Goal: Transaction & Acquisition: Download file/media

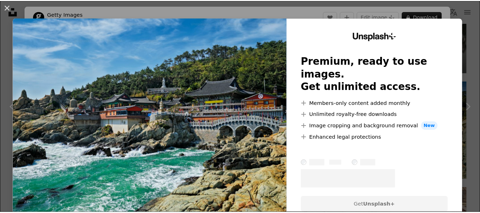
scroll to position [24, 0]
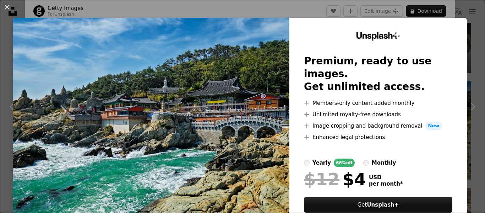
click at [451, 8] on div "An X shape Unsplash+ Premium, ready to use images. Get unlimited access. A plus…" at bounding box center [242, 106] width 485 height 213
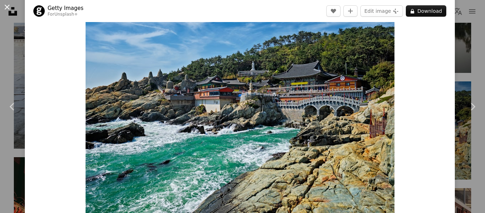
click at [7, 9] on button "An X shape" at bounding box center [7, 7] width 9 height 9
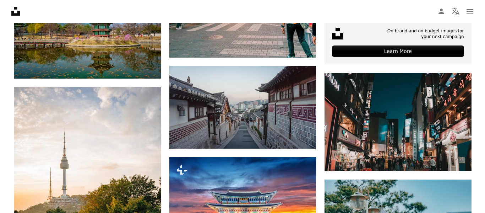
scroll to position [322, 0]
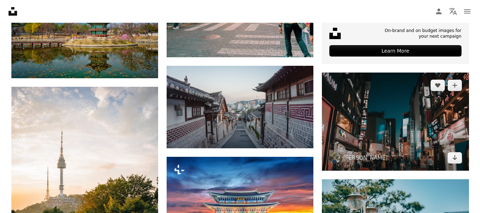
click at [425, 104] on img at bounding box center [395, 121] width 147 height 98
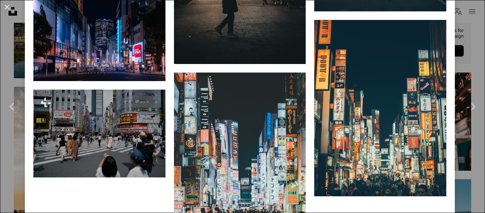
scroll to position [1099, 0]
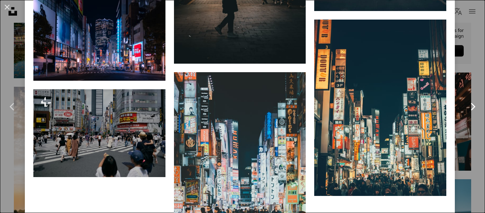
click at [467, 108] on icon "Chevron right" at bounding box center [472, 106] width 11 height 11
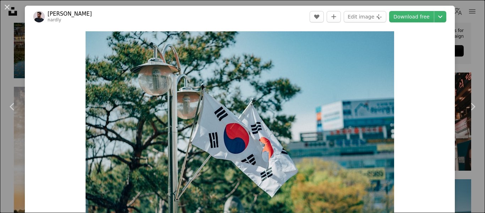
click at [458, 69] on div "An X shape Chevron left Chevron right [PERSON_NAME] nardly A heart A plus sign …" at bounding box center [242, 106] width 485 height 213
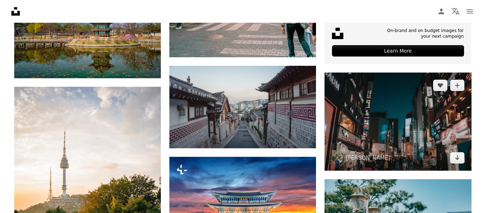
scroll to position [341, 0]
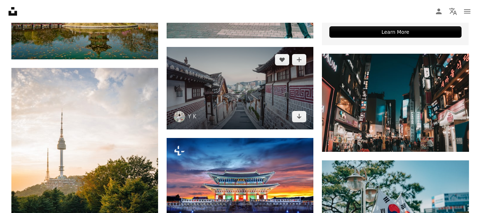
click at [253, 116] on img at bounding box center [239, 88] width 147 height 82
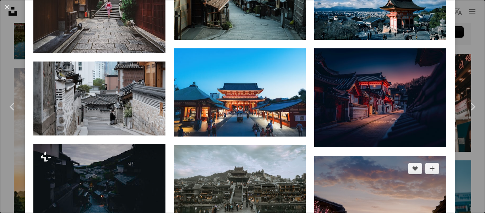
scroll to position [834, 0]
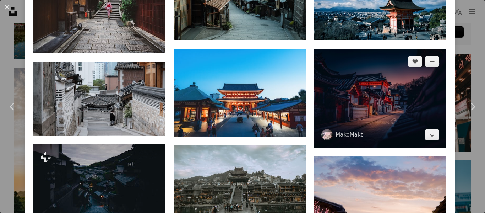
click at [344, 92] on img at bounding box center [380, 98] width 132 height 99
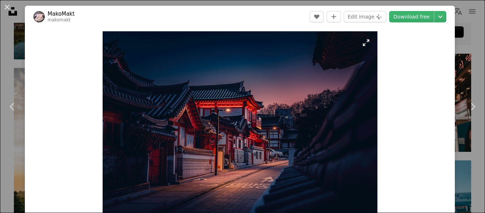
click at [281, 126] on img "Zoom in on this image" at bounding box center [240, 134] width 275 height 206
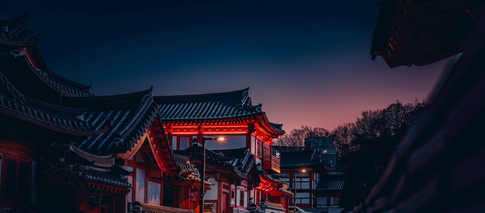
scroll to position [72, 0]
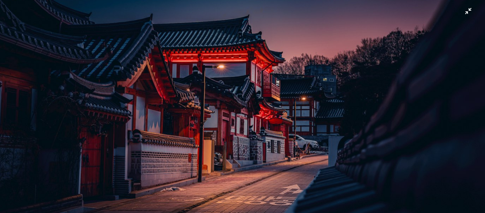
click at [286, 113] on img "Zoom out on this image" at bounding box center [243, 110] width 486 height 365
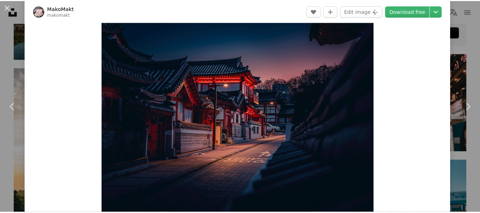
scroll to position [0, 0]
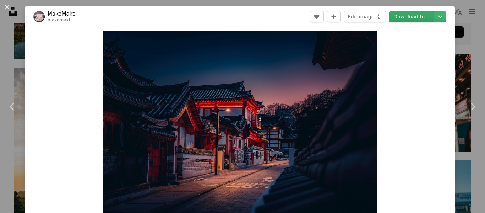
click at [394, 18] on link "Download free" at bounding box center [411, 16] width 45 height 11
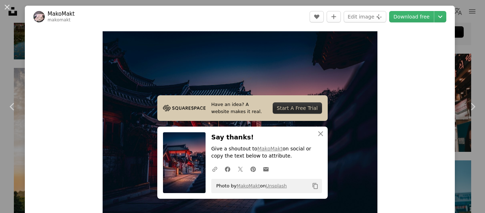
click at [470, 48] on div "An X shape Chevron left Chevron right Have an idea? A website makes it real. St…" at bounding box center [242, 106] width 485 height 213
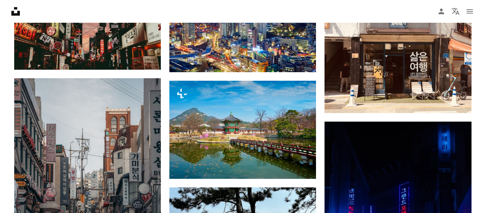
scroll to position [1220, 0]
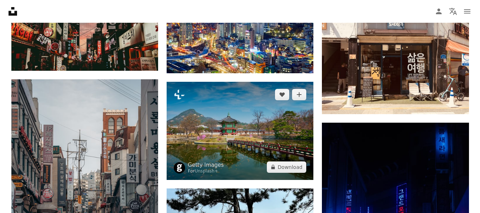
click at [276, 152] on img at bounding box center [239, 131] width 147 height 98
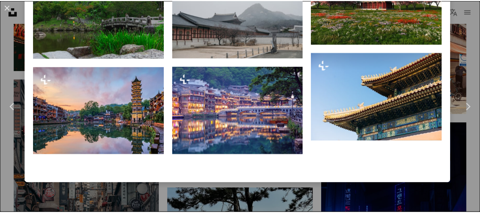
scroll to position [624, 0]
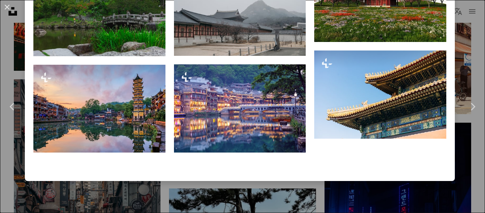
click at [327, 191] on div "An X shape Chevron left Chevron right Getty Images For Unsplash+ A heart A plus…" at bounding box center [242, 106] width 485 height 213
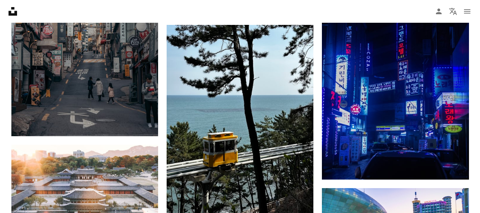
scroll to position [1491, 0]
